Goal: Answer question/provide support: Answer question/provide support

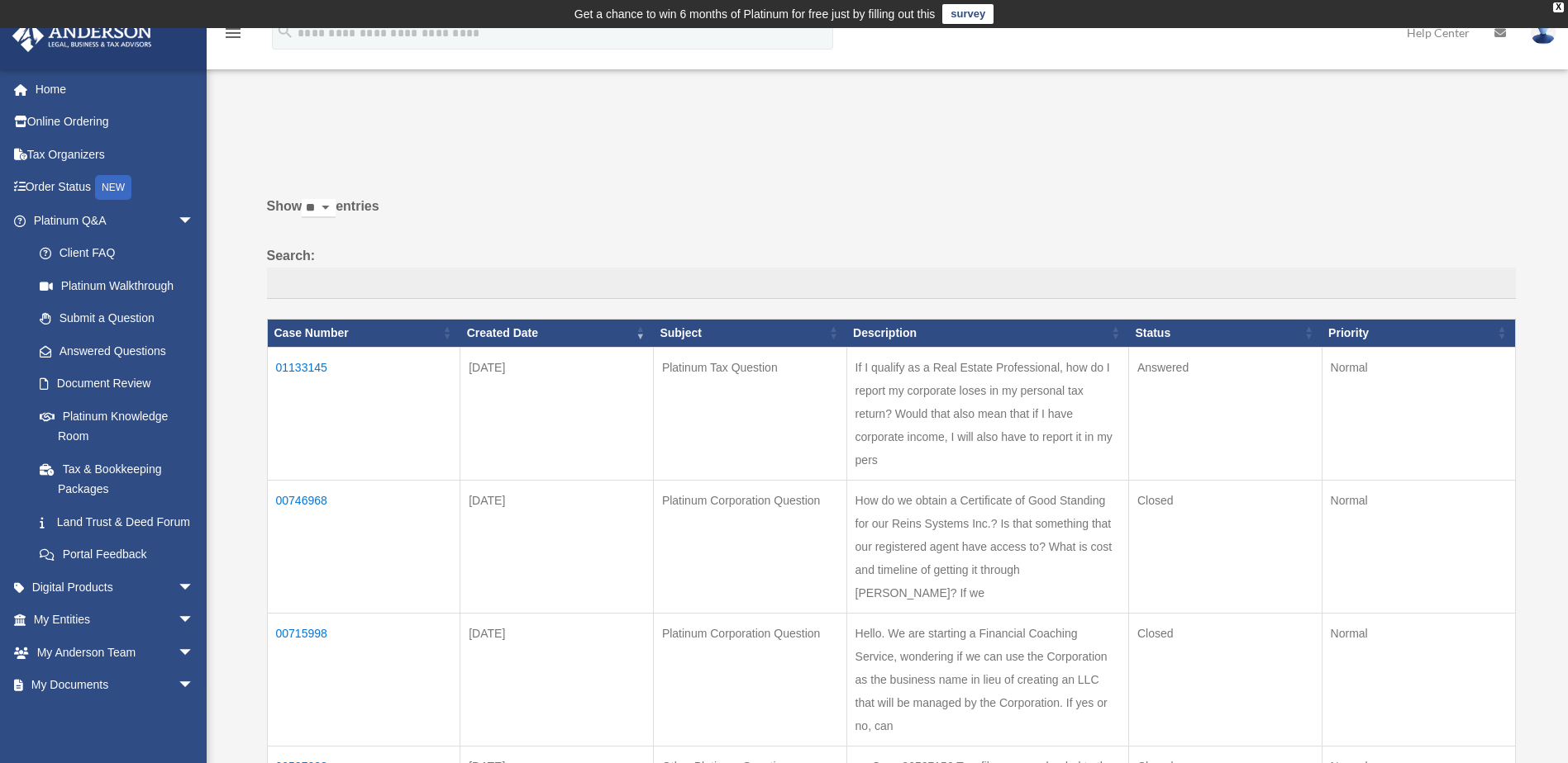
click at [285, 359] on td "01133145" at bounding box center [363, 413] width 193 height 133
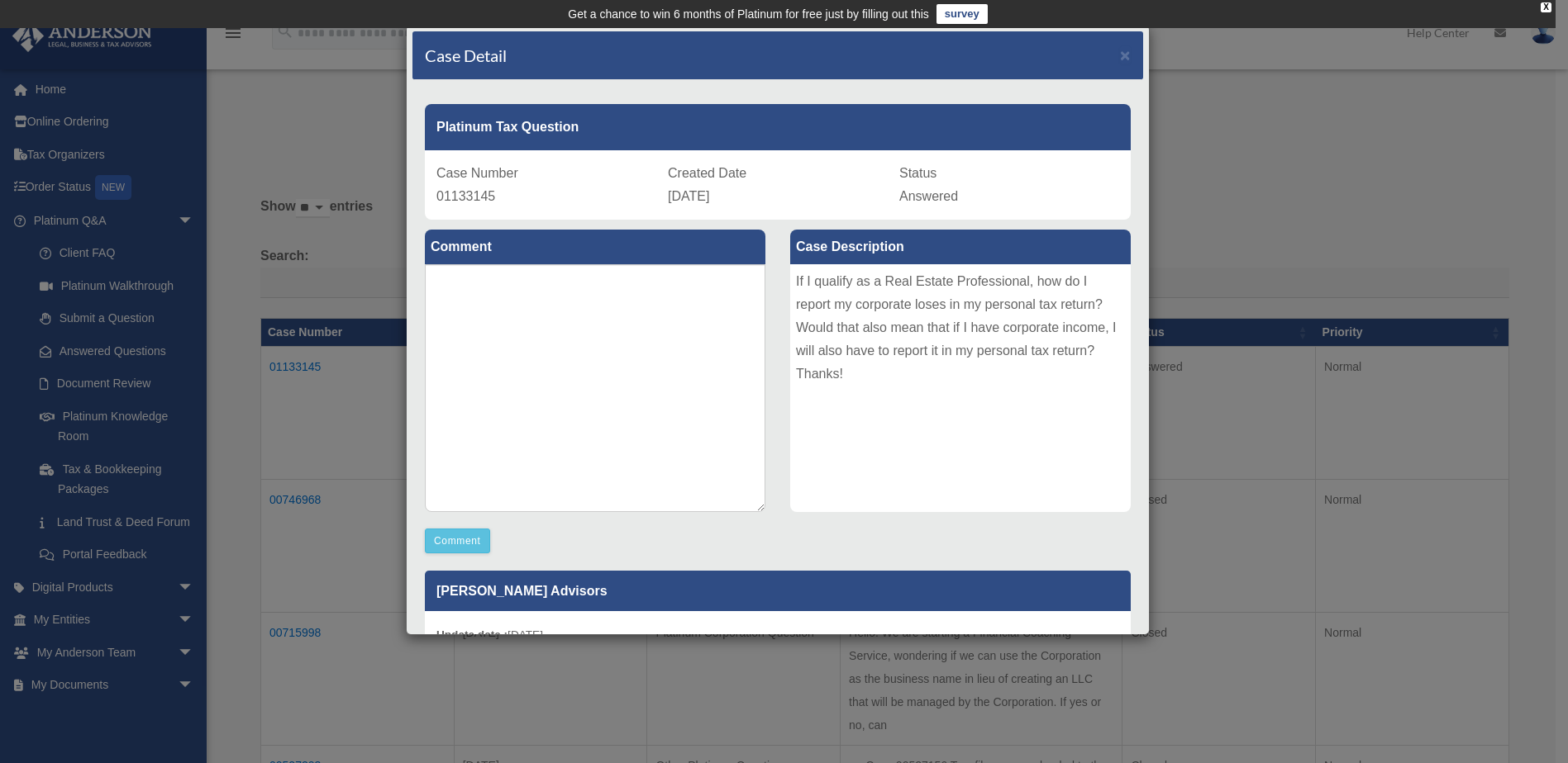
click at [858, 369] on div "If I qualify as a Real Estate Professional, how do I report my corporate loses …" at bounding box center [960, 388] width 340 height 248
click at [1458, 255] on div "Case Detail × Platinum Tax Question Case Number 01133145 Created Date [DATE] St…" at bounding box center [784, 381] width 1568 height 763
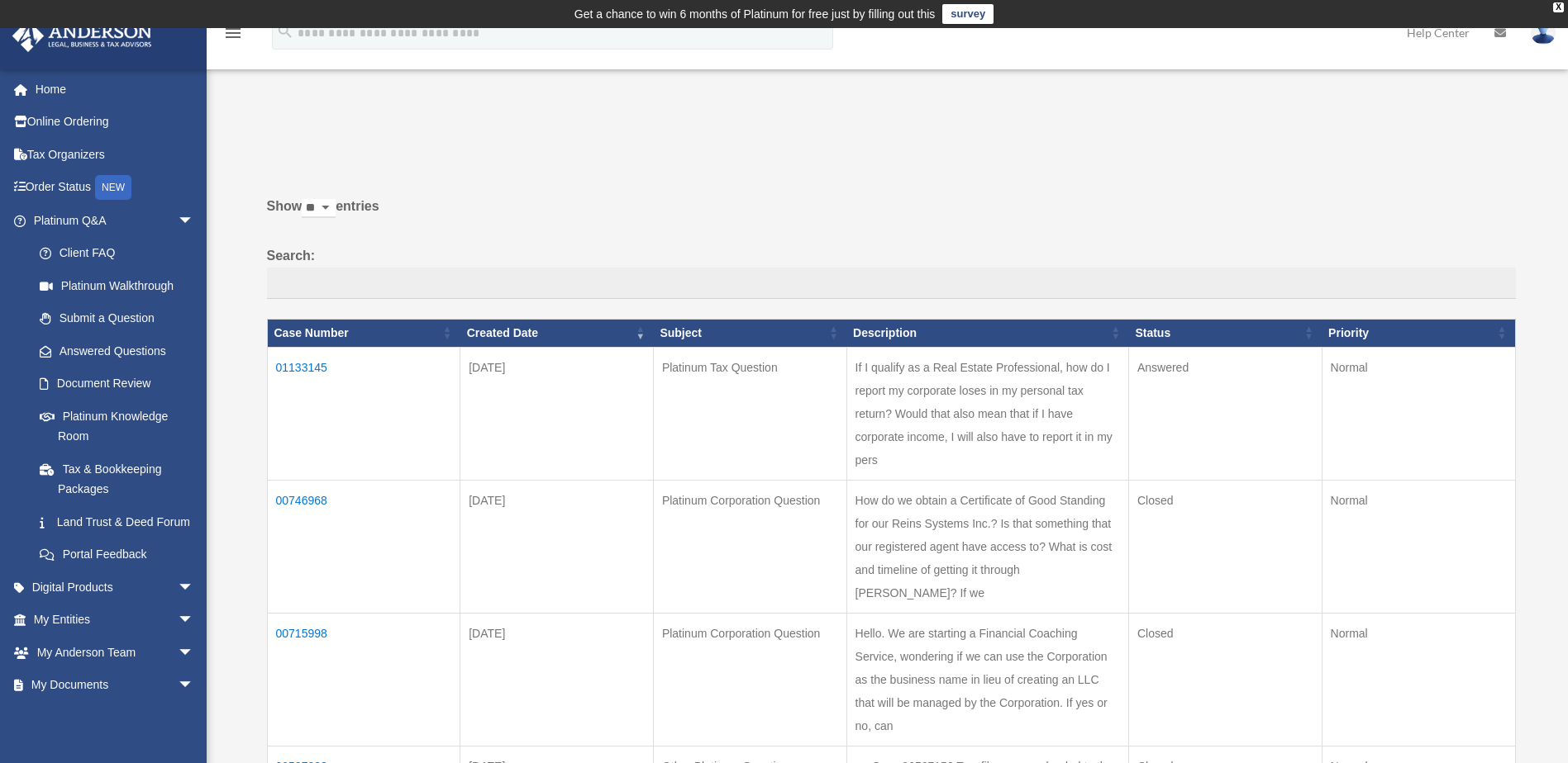
click at [294, 368] on td "01133145" at bounding box center [363, 413] width 193 height 133
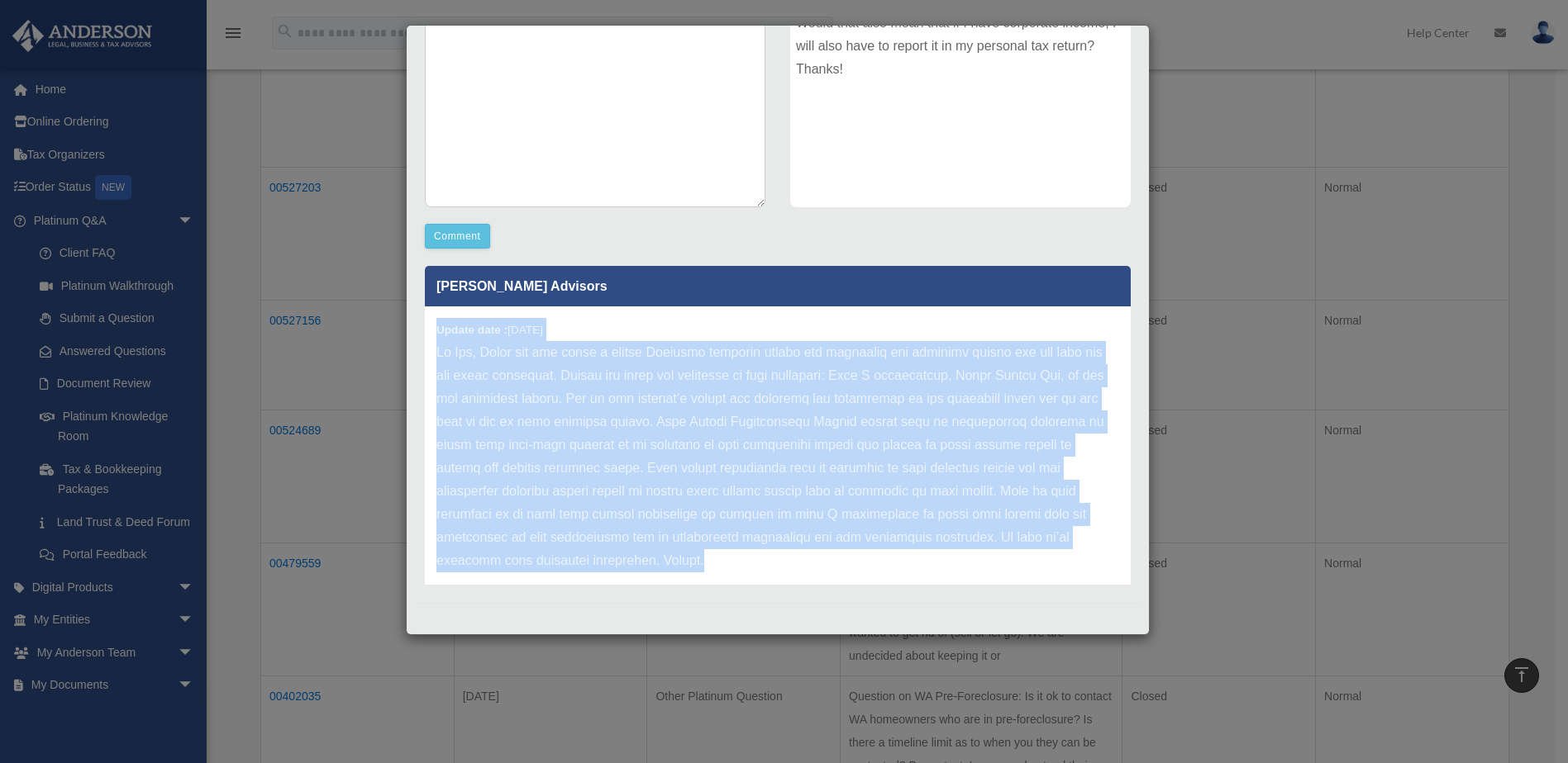
scroll to position [22, 0]
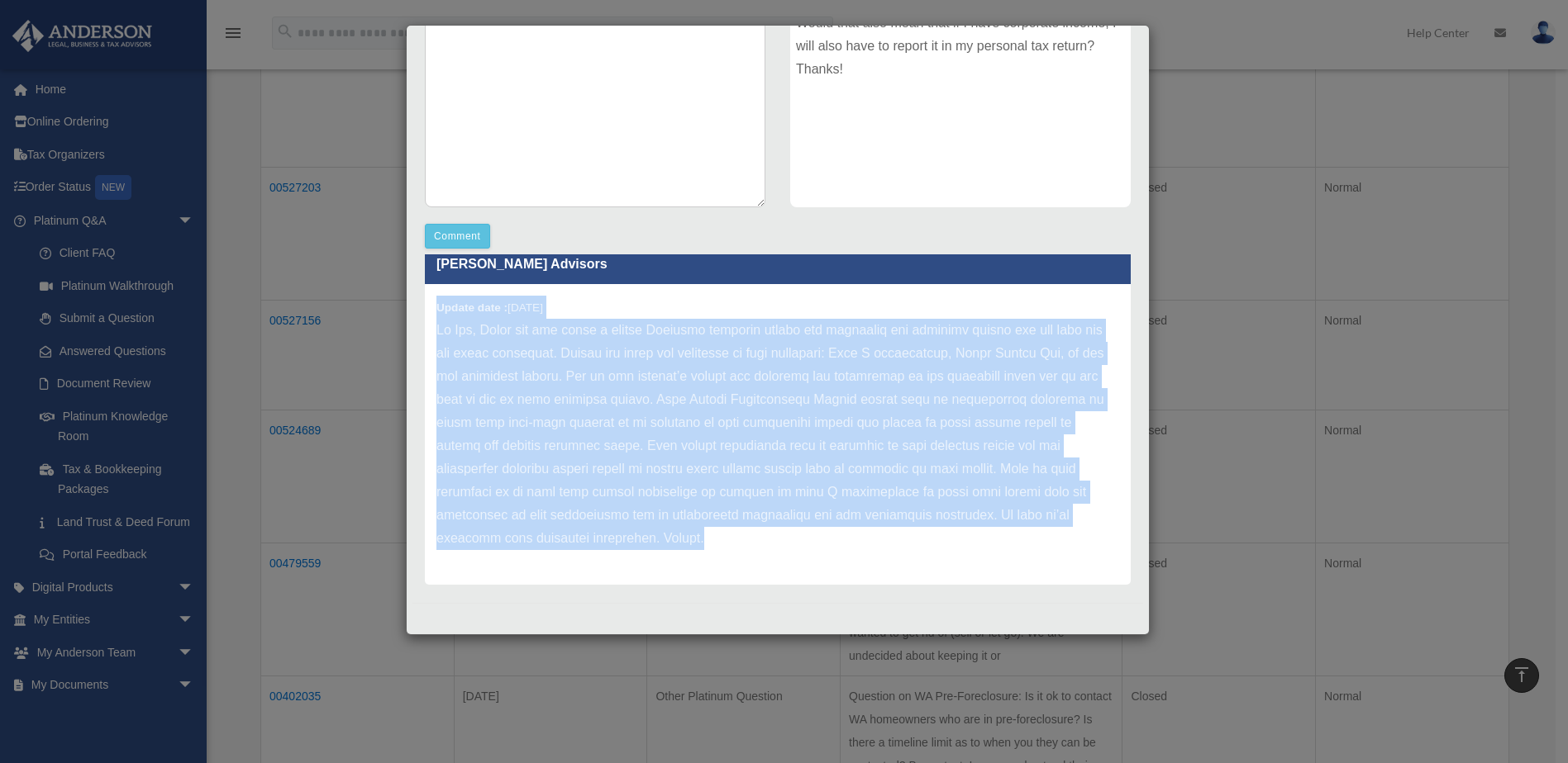
drag, startPoint x: 431, startPoint y: 329, endPoint x: 837, endPoint y: 581, distance: 477.8
click at [836, 583] on div "Update date : [DATE]" at bounding box center [778, 435] width 706 height 301
drag, startPoint x: 837, startPoint y: 581, endPoint x: 648, endPoint y: 441, distance: 235.2
copy div "Loremi dolo : 50-57-7957 Si Ame, Conse adi eli seddo e tempor Incididu utlabore…"
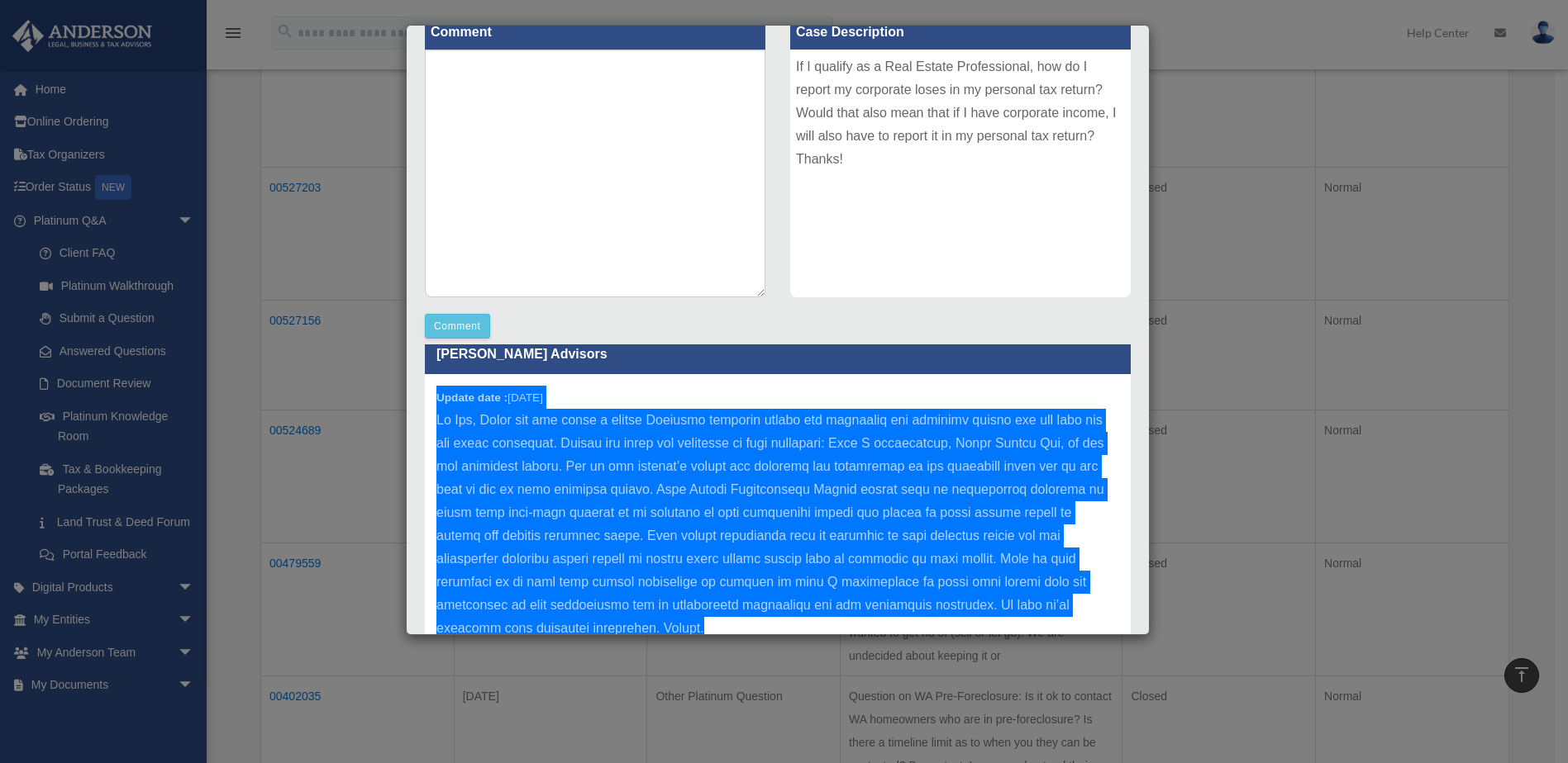
scroll to position [0, 0]
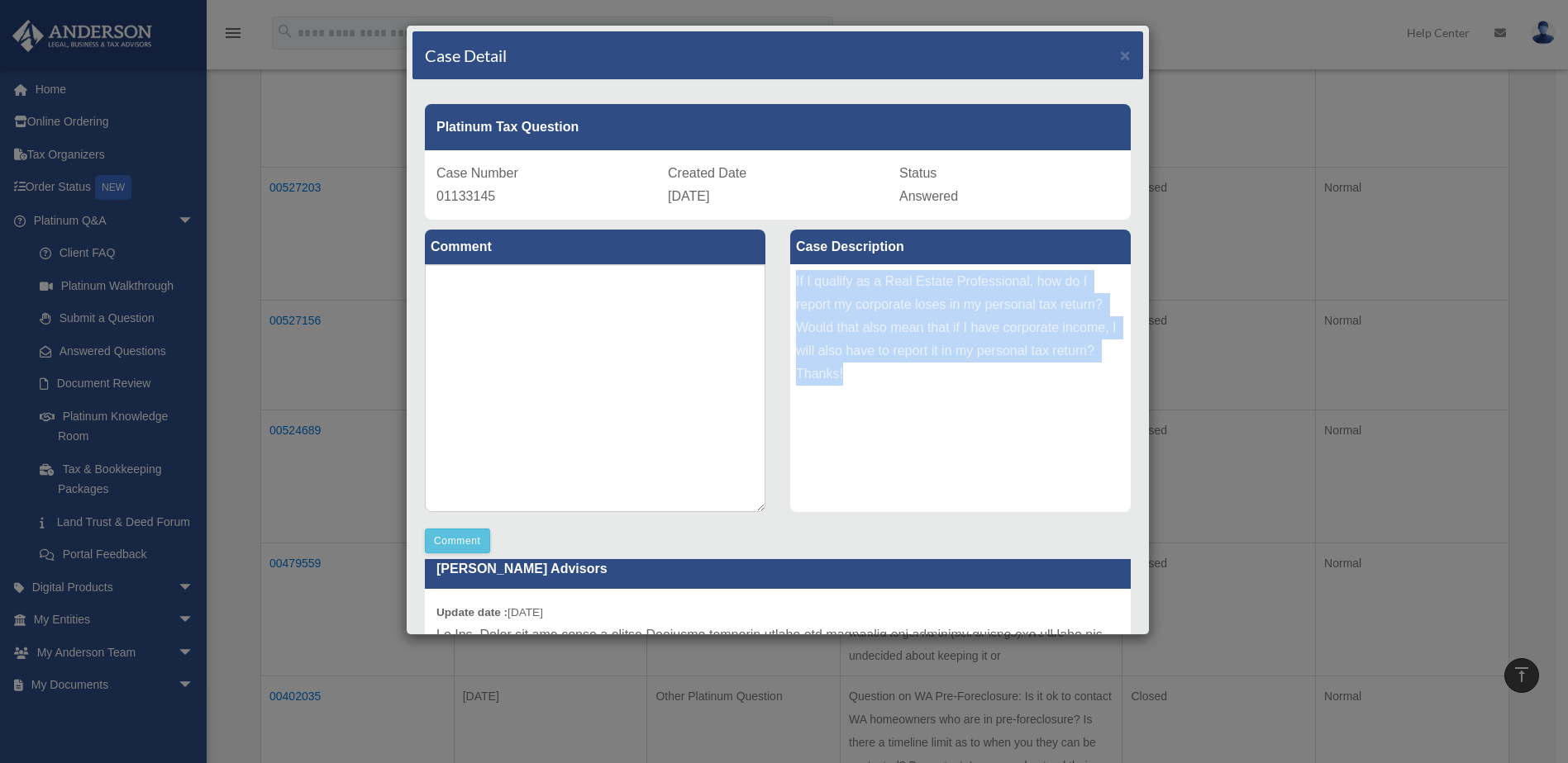
drag, startPoint x: 790, startPoint y: 277, endPoint x: 887, endPoint y: 416, distance: 169.5
click at [887, 416] on div "If I qualify as a Real Estate Professional, how do I report my corporate loses …" at bounding box center [960, 388] width 340 height 248
drag, startPoint x: 887, startPoint y: 416, endPoint x: 830, endPoint y: 320, distance: 111.6
copy div "If I qualify as a Real Estate Professional, how do I report my corporate loses …"
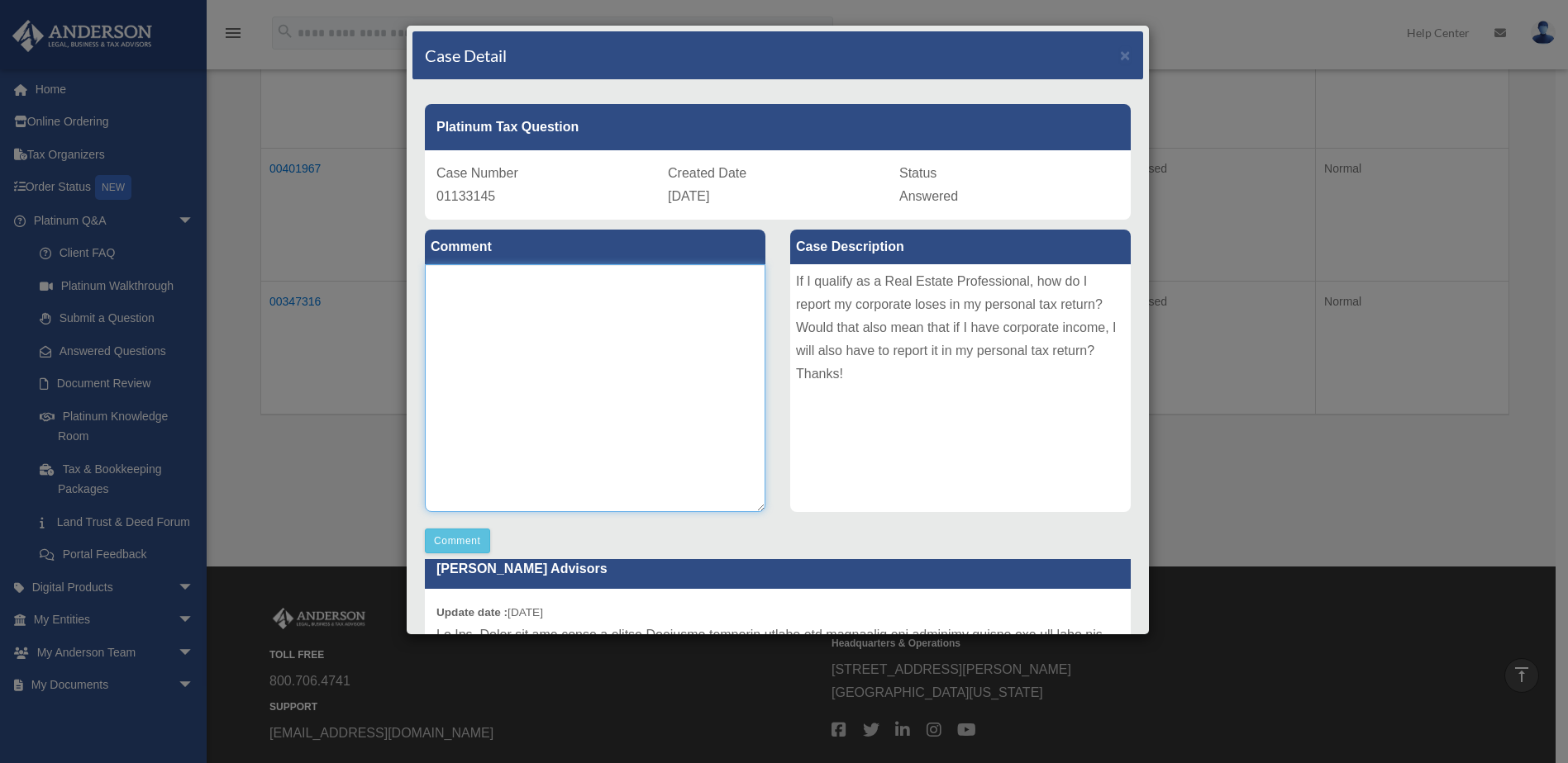
click at [478, 297] on textarea at bounding box center [595, 388] width 340 height 248
type textarea "**********"
click at [467, 543] on button "Comment" at bounding box center [457, 541] width 65 height 25
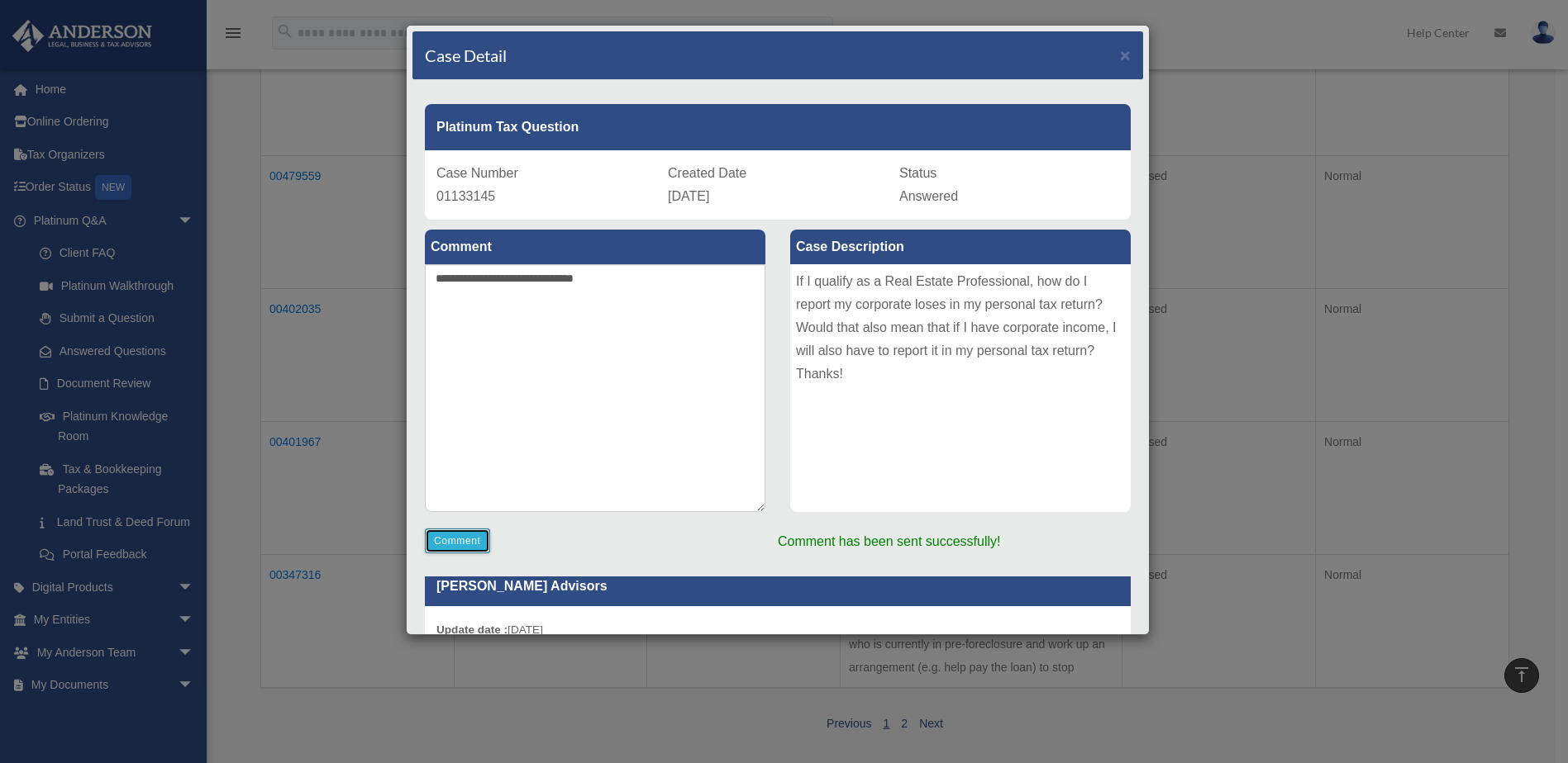
scroll to position [826, 0]
click at [1113, 57] on div "menu search Site Menu add [EMAIL_ADDRESS][DOMAIN_NAME] My Profile Reset Passwor…" at bounding box center [778, 90] width 1555 height 1777
